Goal: Task Accomplishment & Management: Complete application form

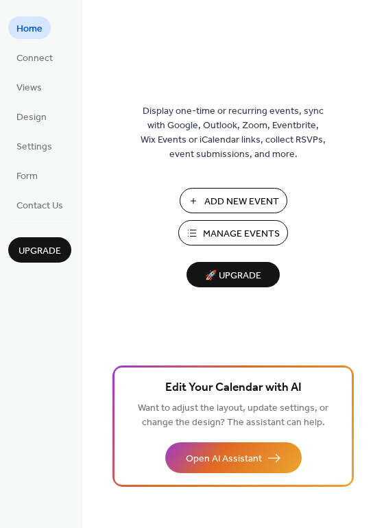
click at [235, 200] on span "Add New Event" at bounding box center [241, 202] width 75 height 14
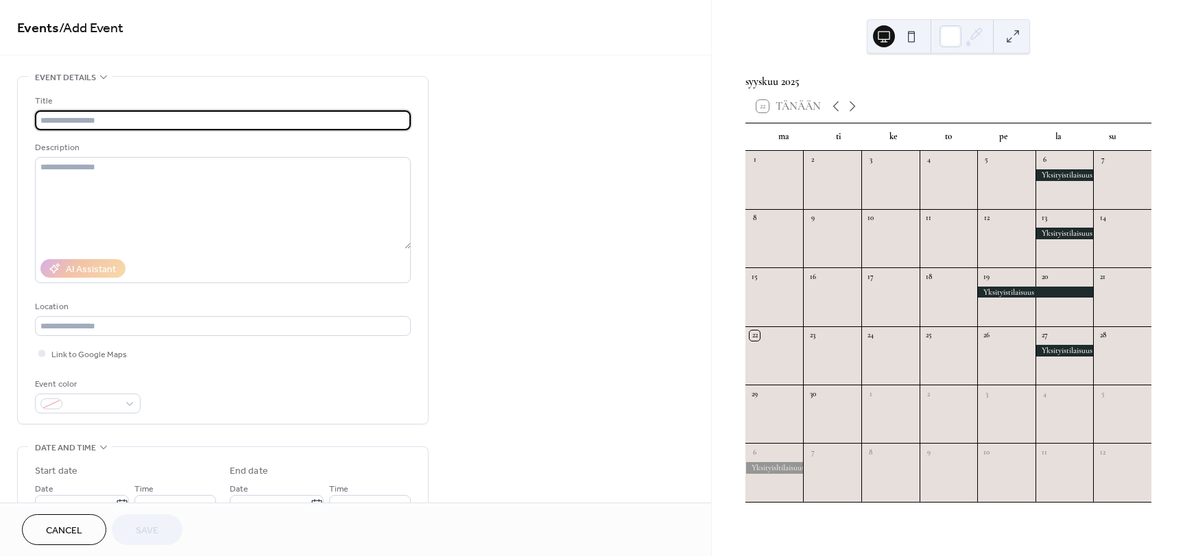
click at [99, 116] on input "text" at bounding box center [223, 120] width 376 height 20
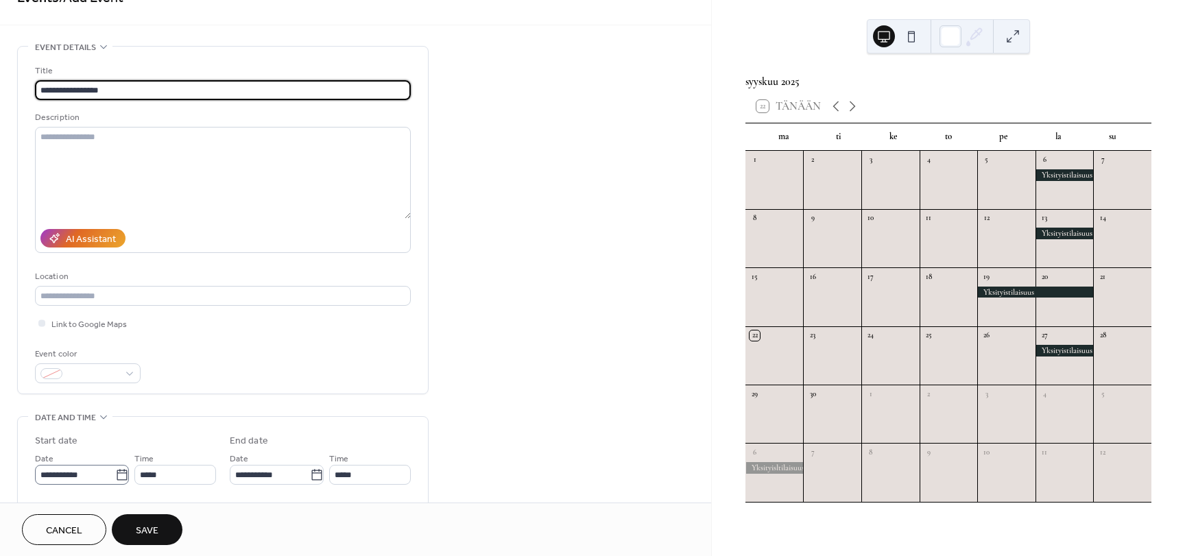
scroll to position [206, 0]
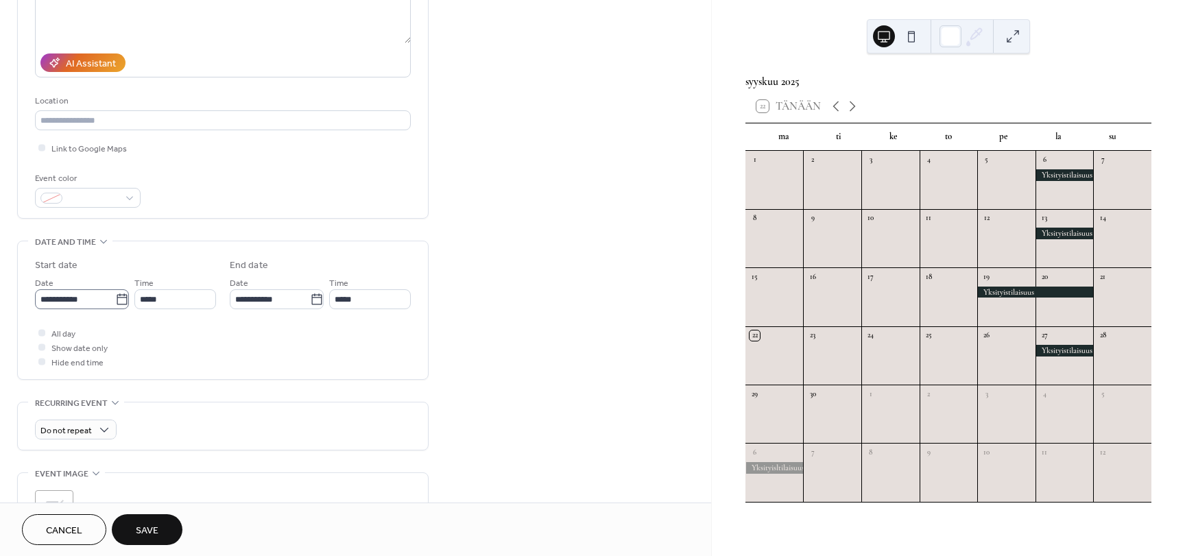
type input "**********"
click at [102, 300] on input "**********" at bounding box center [75, 300] width 80 height 20
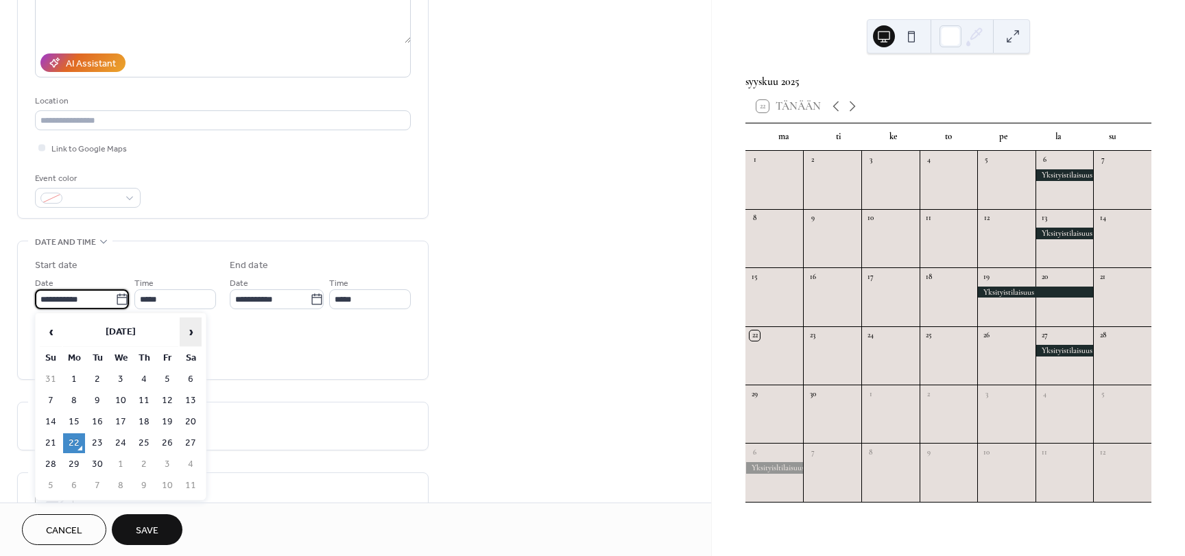
click at [193, 322] on span "›" at bounding box center [190, 331] width 21 height 27
click at [191, 324] on span "›" at bounding box center [190, 331] width 21 height 27
click at [190, 335] on span "›" at bounding box center [190, 331] width 21 height 27
click at [189, 335] on span "›" at bounding box center [190, 331] width 21 height 27
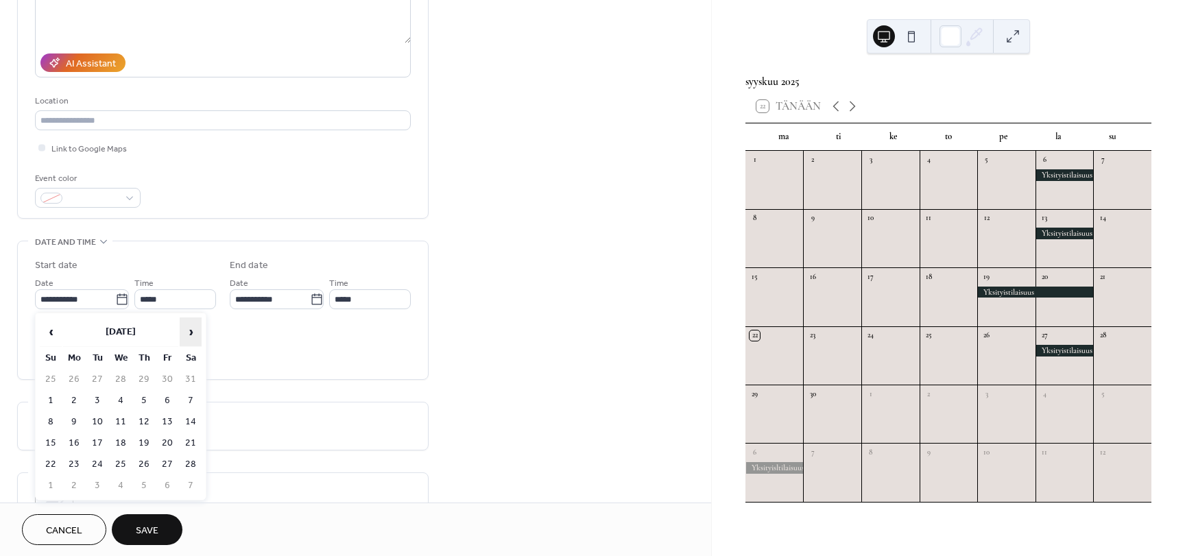
click at [189, 335] on span "›" at bounding box center [190, 331] width 21 height 27
click at [189, 336] on span "›" at bounding box center [190, 331] width 21 height 27
click at [189, 337] on span "›" at bounding box center [190, 331] width 21 height 27
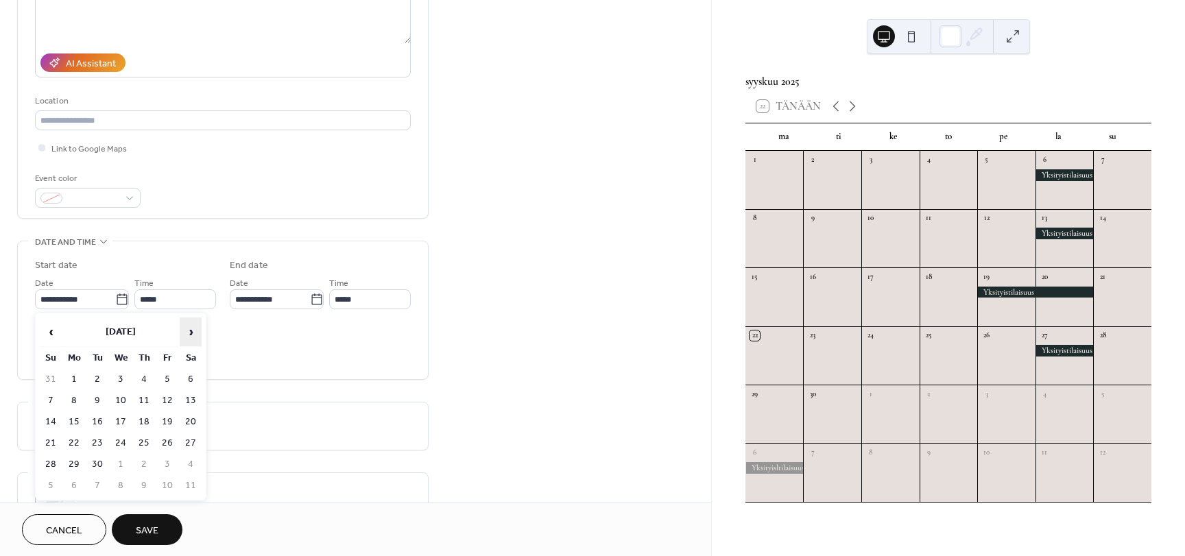
click at [189, 338] on span "›" at bounding box center [190, 331] width 21 height 27
click at [189, 341] on span "›" at bounding box center [190, 331] width 21 height 27
click at [189, 342] on span "›" at bounding box center [190, 331] width 21 height 27
click at [48, 326] on span "‹" at bounding box center [50, 331] width 21 height 27
click at [192, 443] on td "26" at bounding box center [191, 444] width 22 height 20
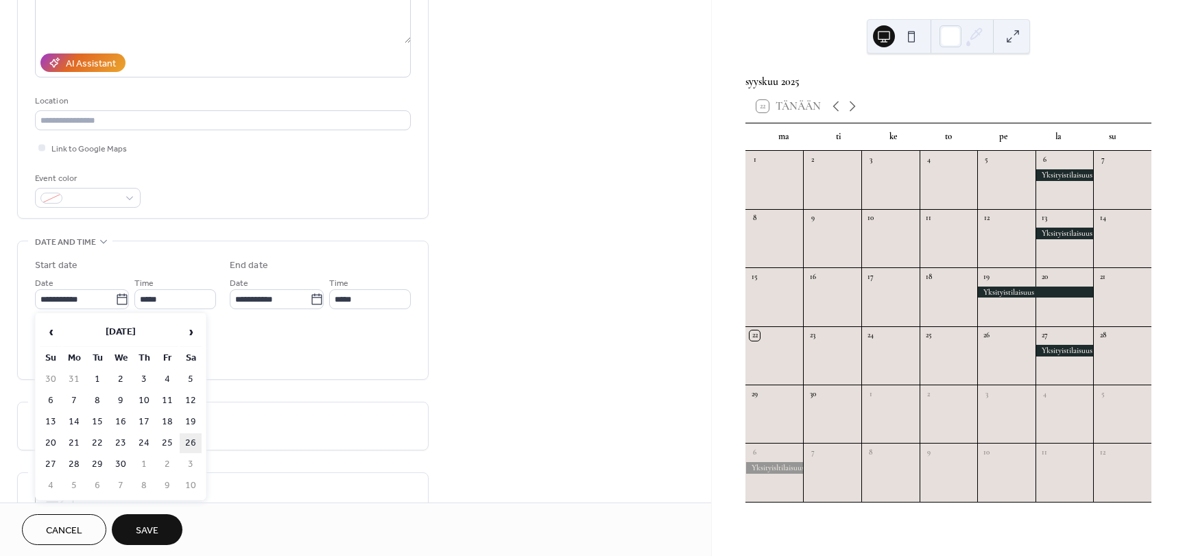
type input "**********"
click at [60, 330] on span "All day" at bounding box center [63, 334] width 24 height 14
click at [140, 528] on span "Save" at bounding box center [147, 531] width 23 height 14
